Goal: Find contact information: Find contact information

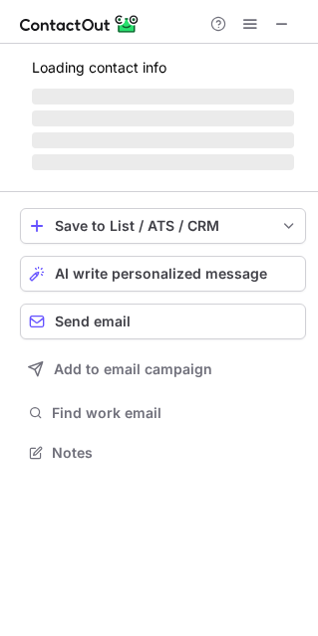
scroll to position [432, 318]
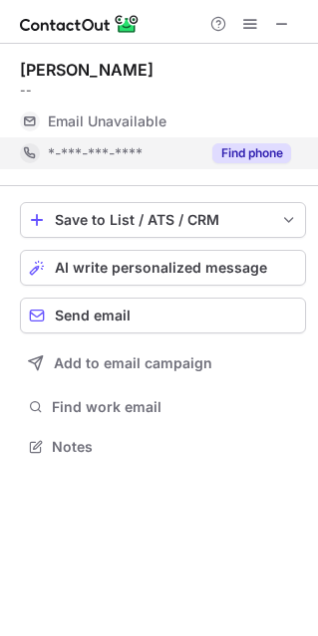
click at [248, 149] on button "Find phone" at bounding box center [251, 153] width 79 height 20
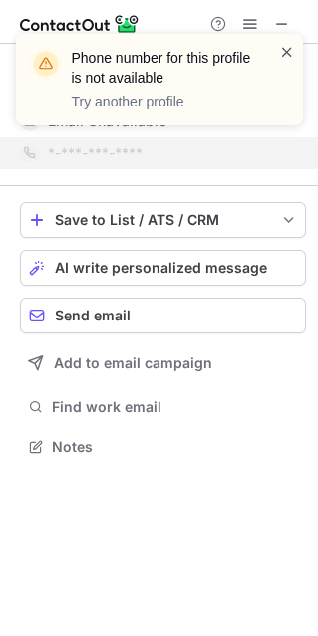
click at [290, 44] on span at bounding box center [287, 52] width 16 height 20
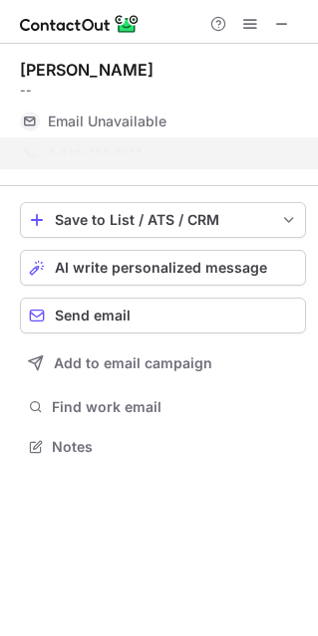
click at [291, 20] on div "Phone number for this profile is not available Try another profile" at bounding box center [159, 87] width 319 height 147
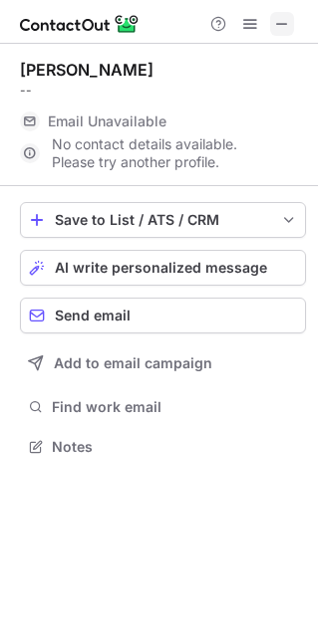
click at [279, 25] on span at bounding box center [282, 24] width 16 height 16
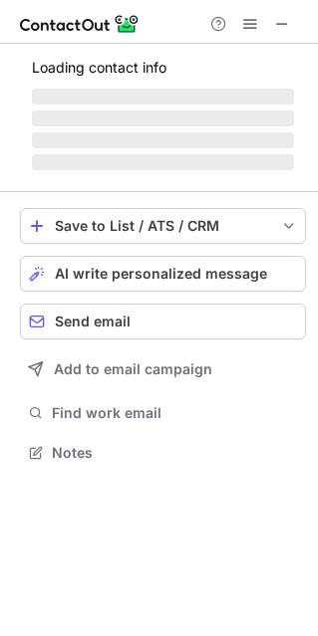
scroll to position [450, 318]
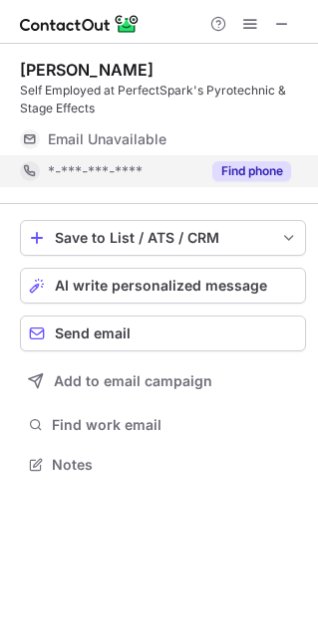
click at [272, 171] on button "Find phone" at bounding box center [251, 171] width 79 height 20
click at [285, 28] on span at bounding box center [282, 24] width 16 height 16
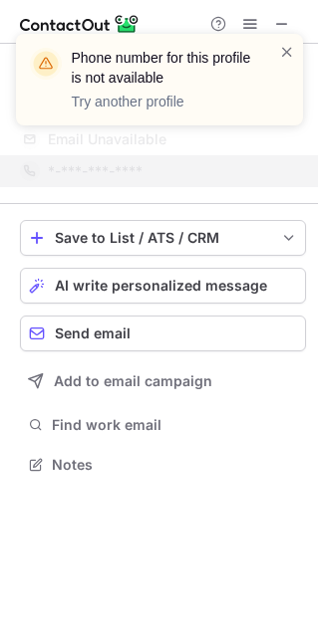
drag, startPoint x: 280, startPoint y: 52, endPoint x: 266, endPoint y: 72, distance: 24.3
click at [281, 52] on span at bounding box center [287, 52] width 16 height 20
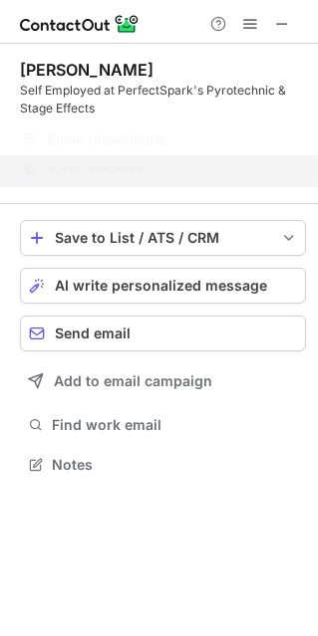
click at [148, 157] on div "Phone number for this profile is not available Try another profile" at bounding box center [159, 87] width 319 height 147
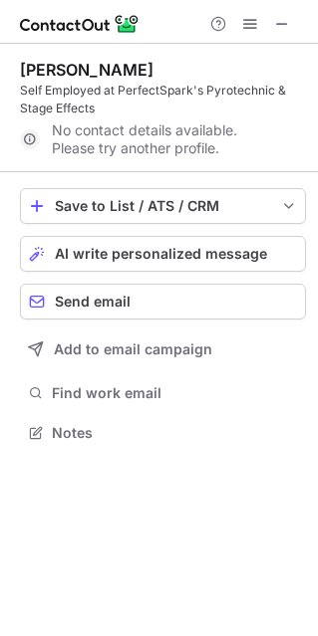
click at [217, 142] on div "No contact details available. Please try another profile." at bounding box center [163, 139] width 286 height 32
click at [288, 10] on div at bounding box center [159, 22] width 318 height 44
click at [283, 30] on span at bounding box center [282, 24] width 16 height 16
click at [112, 302] on span "Send email" at bounding box center [93, 302] width 76 height 16
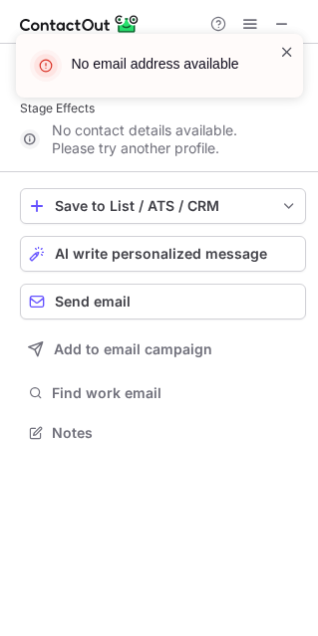
click at [285, 48] on span at bounding box center [287, 52] width 16 height 20
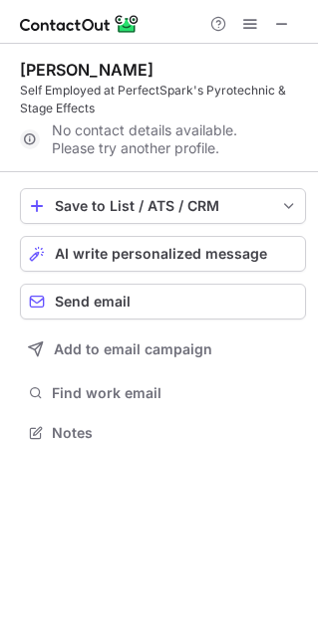
click at [282, 26] on div "No email address available" at bounding box center [159, 34] width 319 height 40
